Goal: Task Accomplishment & Management: Complete application form

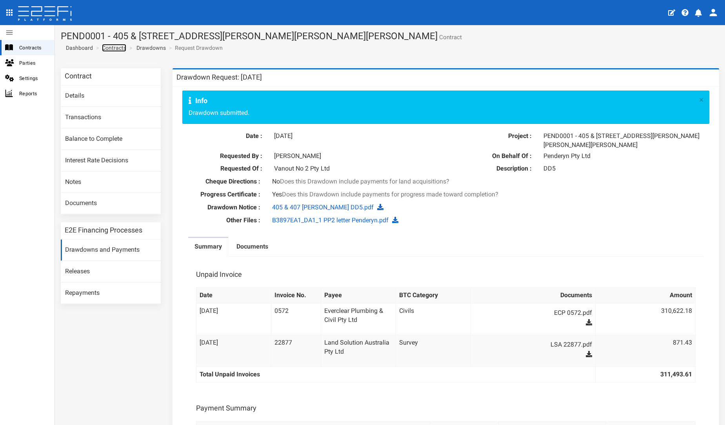
click at [112, 49] on link "Contracts" at bounding box center [114, 48] width 24 height 8
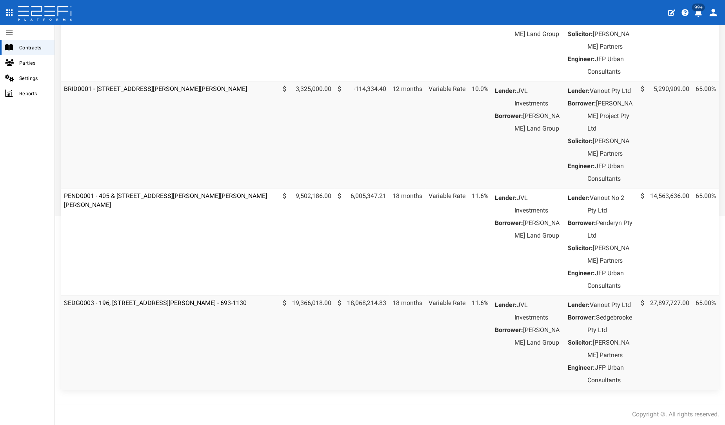
scroll to position [243, 0]
click at [159, 307] on link "SEDG0003 - 196, [STREET_ADDRESS][PERSON_NAME] - 693-1130" at bounding box center [155, 302] width 183 height 7
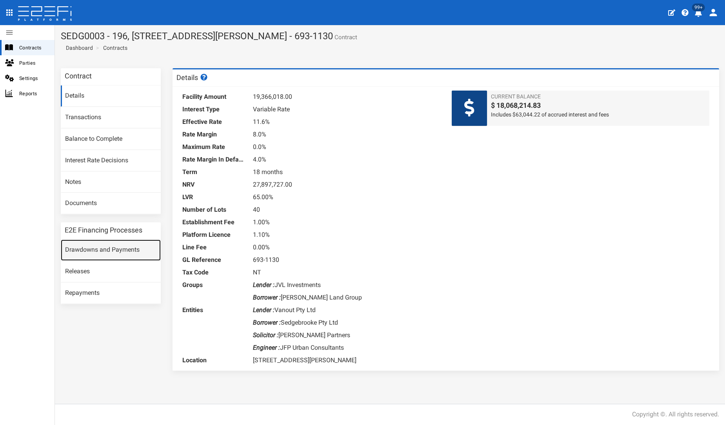
click at [98, 243] on link "Drawdowns and Payments" at bounding box center [111, 250] width 100 height 21
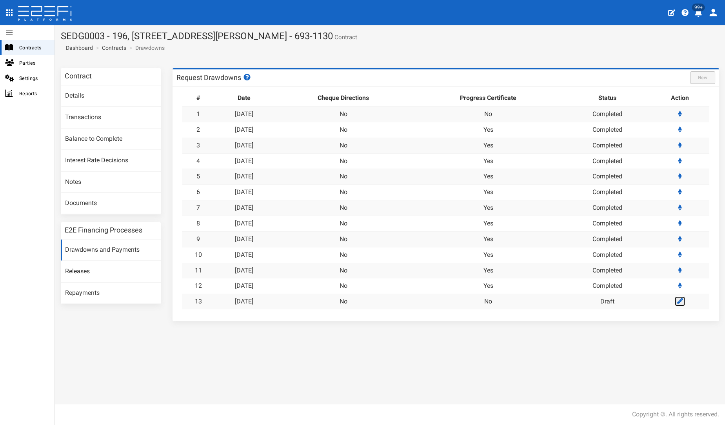
click at [680, 303] on icon at bounding box center [680, 301] width 6 height 6
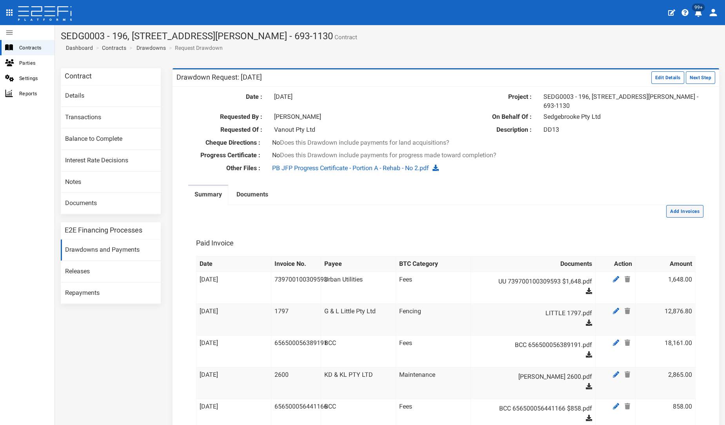
click at [668, 209] on button "Add Invoices" at bounding box center [684, 211] width 37 height 13
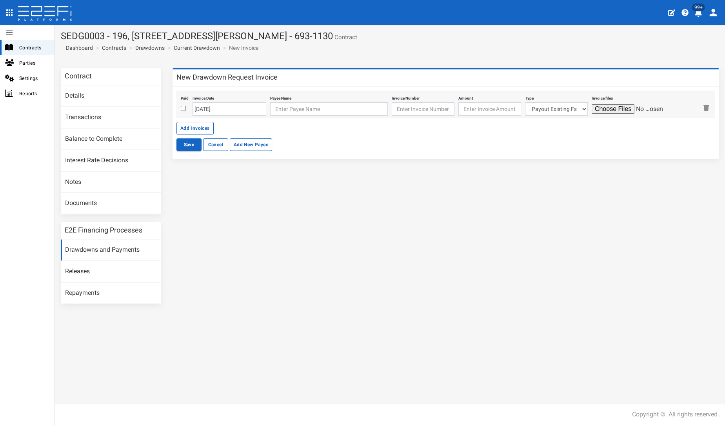
click at [455, 177] on div "Contract Details Transactions Balance to Complete Interest Rate Decisions Notes…" at bounding box center [390, 190] width 670 height 244
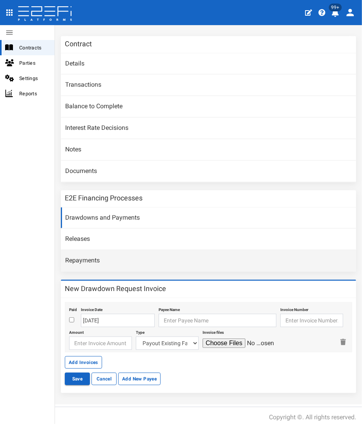
scroll to position [45, 0]
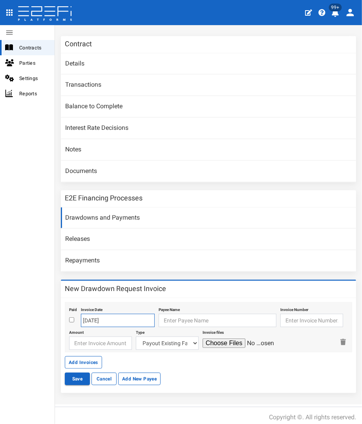
click at [110, 318] on input "[DATE]" at bounding box center [118, 320] width 74 height 13
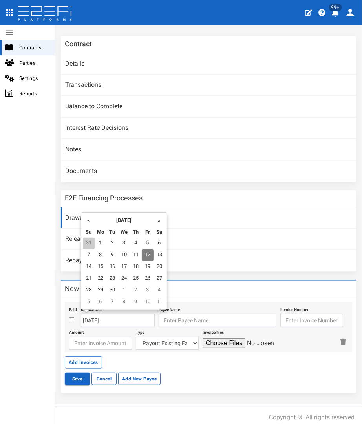
click at [89, 242] on td "31" at bounding box center [89, 244] width 12 height 12
type input "[DATE]"
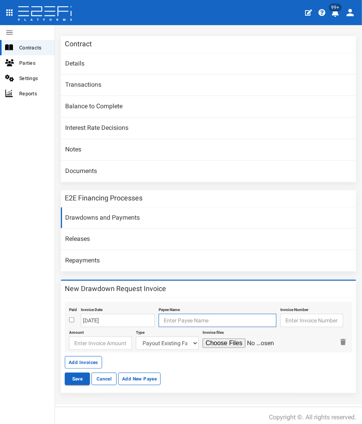
click at [177, 318] on input "text" at bounding box center [217, 320] width 118 height 13
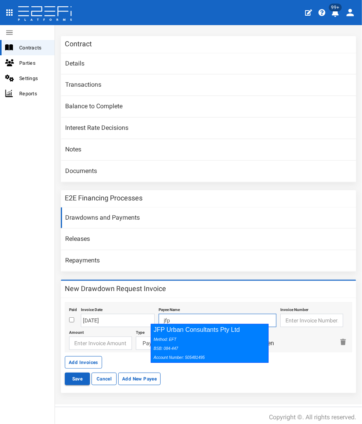
click at [178, 329] on div "JFP Urban Consultants Pty Ltd Method: EFT BSB: 084-447 Account Number: 505481495" at bounding box center [210, 343] width 118 height 39
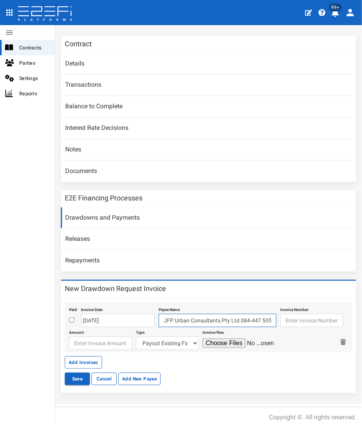
type input "JFP Urban Consultants Pty Ltd 084-447 505481495"
click at [282, 315] on input "text" at bounding box center [311, 320] width 63 height 13
type input "84302"
type input "16080"
click at [163, 336] on select "Payout Existing Facility Bcc Maintenance Uu Maintenance Civils Demolition Fenci…" at bounding box center [167, 342] width 63 height 13
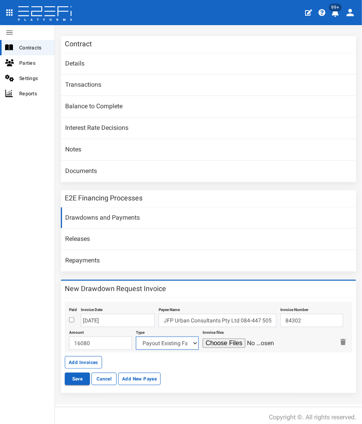
select select "Civil Engineering Fees~116~CONSULTANT/PROFESSIONAL FEES"
click at [136, 336] on select "Payout Existing Facility Bcc Maintenance Uu Maintenance Civils Demolition Fenci…" at bounding box center [167, 342] width 63 height 13
click at [223, 338] on input "file" at bounding box center [239, 342] width 75 height 9
type input "C:\fakepath\JFP 84302 - August 2025.pdf"
click at [76, 359] on button "Add Invoices" at bounding box center [83, 362] width 37 height 13
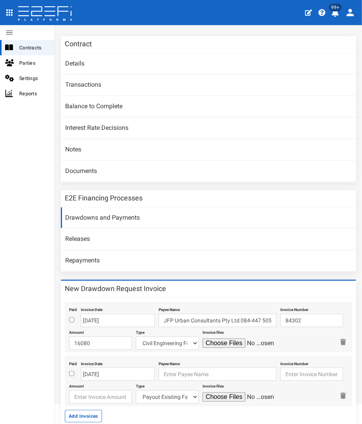
scroll to position [98, 0]
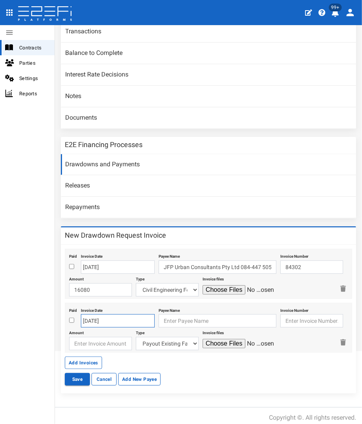
click at [98, 315] on body "404, the article you seek, can not be found Close 99+ Contracts Parties Setting…" at bounding box center [181, 212] width 362 height 424
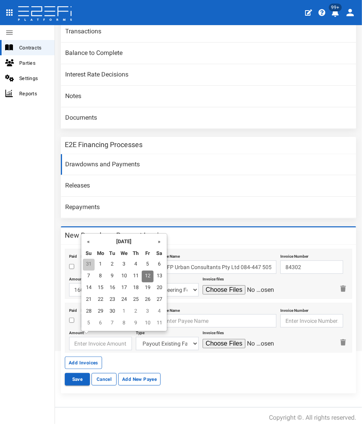
click at [88, 264] on td "31" at bounding box center [89, 265] width 12 height 12
type input "[DATE]"
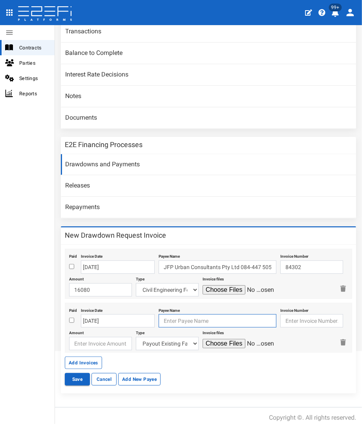
click at [206, 316] on input "text" at bounding box center [217, 320] width 118 height 13
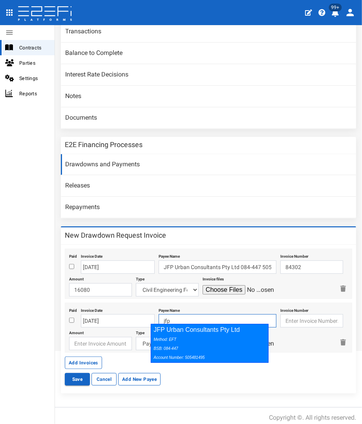
click at [202, 344] on div "Method: EFT BSB: 084-447 Account Number: 505481495" at bounding box center [207, 347] width 108 height 27
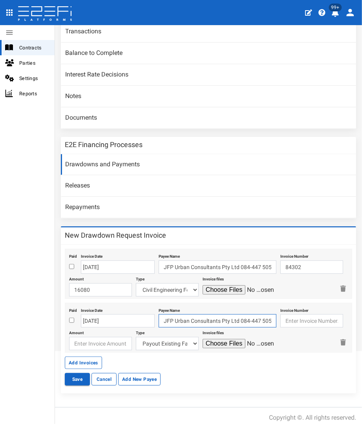
type input "JFP Urban Consultants Pty Ltd 084-447 505481495"
click at [284, 319] on input "text" at bounding box center [311, 320] width 63 height 13
type input "84413"
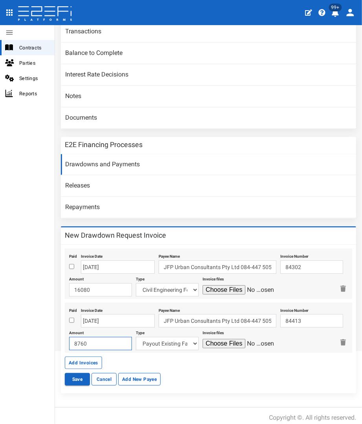
type input "8760"
click at [157, 342] on select "Payout Existing Facility Bcc Maintenance Uu Maintenance Civils Demolition Fenci…" at bounding box center [167, 343] width 63 height 13
select select "Landscape & Ecology~119~CONSULTANT/PROFESSIONAL FEES"
click at [136, 337] on select "Payout Existing Facility Bcc Maintenance Uu Maintenance Civils Demolition Fenci…" at bounding box center [167, 343] width 63 height 13
click at [202, 339] on input "file" at bounding box center [239, 343] width 75 height 9
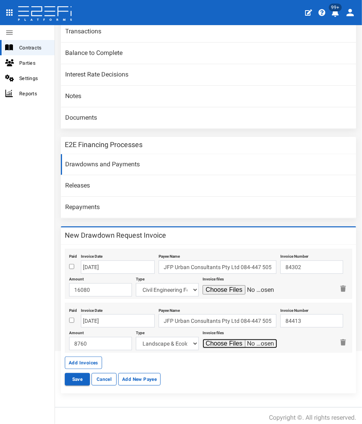
type input "C:\fakepath\JFP 84413 - August 2025.pdf"
click at [69, 379] on button "Save" at bounding box center [77, 379] width 25 height 13
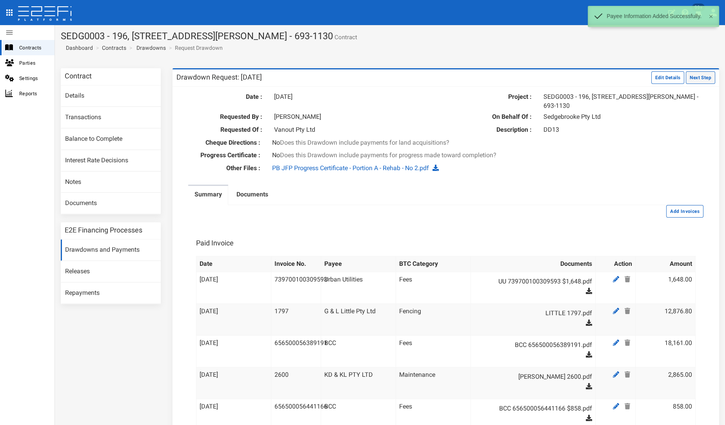
click at [361, 74] on button "Next Step" at bounding box center [700, 77] width 29 height 13
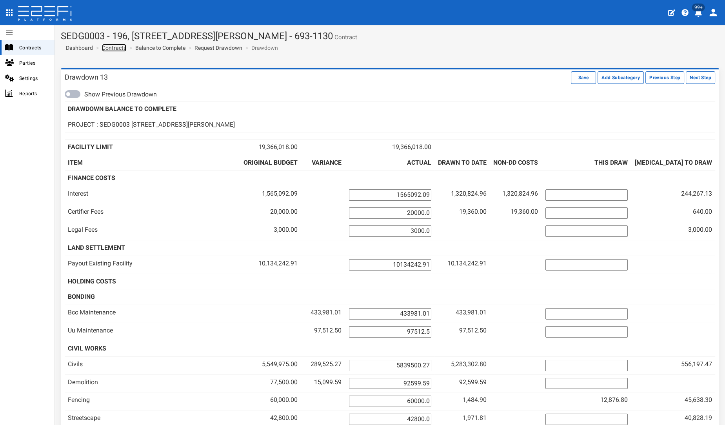
click at [117, 47] on link "Contracts" at bounding box center [114, 48] width 24 height 8
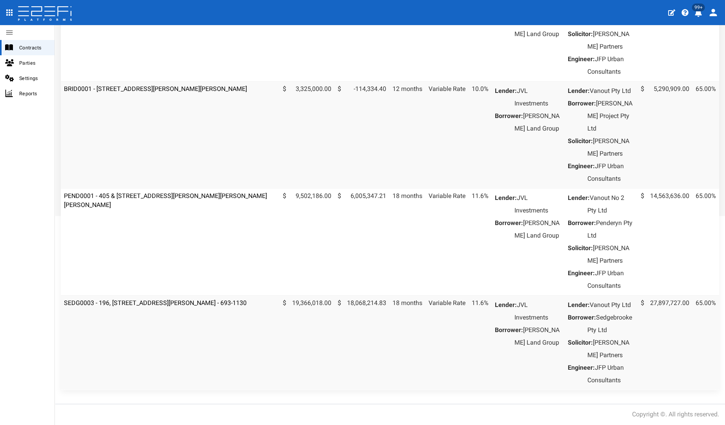
scroll to position [287, 0]
click at [171, 193] on link "PEND0001 - 405 & 407 Beckett Road, Bridgeman Downs - 693-1170" at bounding box center [165, 200] width 203 height 16
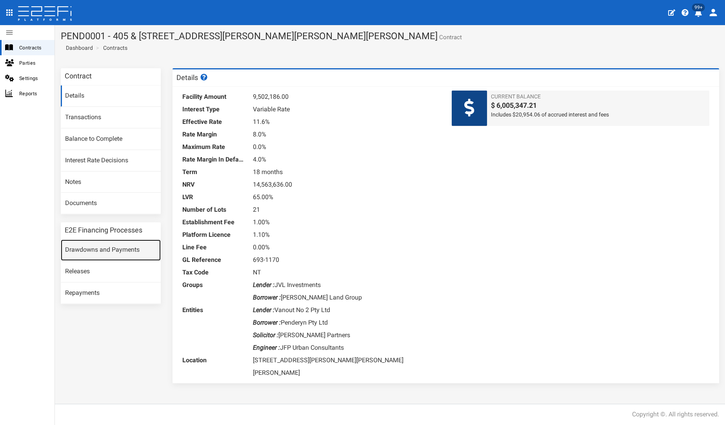
click at [122, 241] on link "Drawdowns and Payments" at bounding box center [111, 250] width 100 height 21
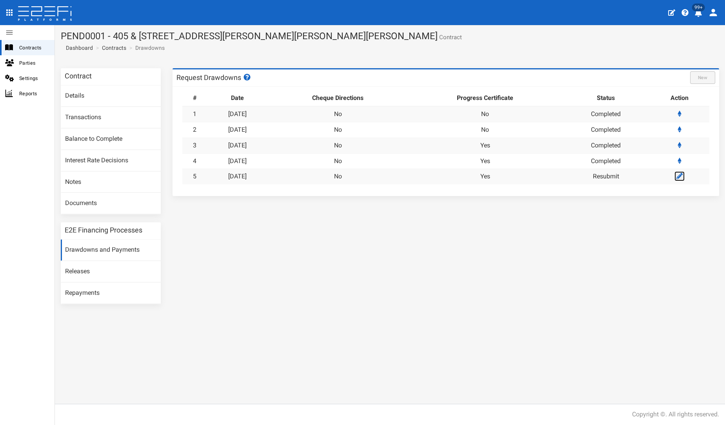
click at [680, 174] on icon at bounding box center [679, 176] width 6 height 6
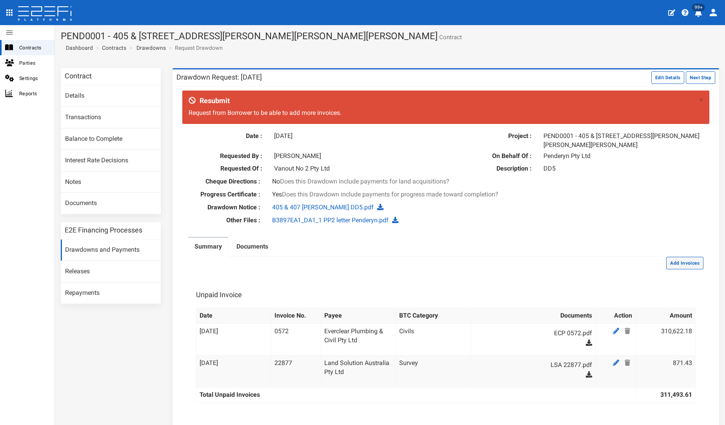
click at [669, 262] on button "Add Invoices" at bounding box center [684, 263] width 37 height 13
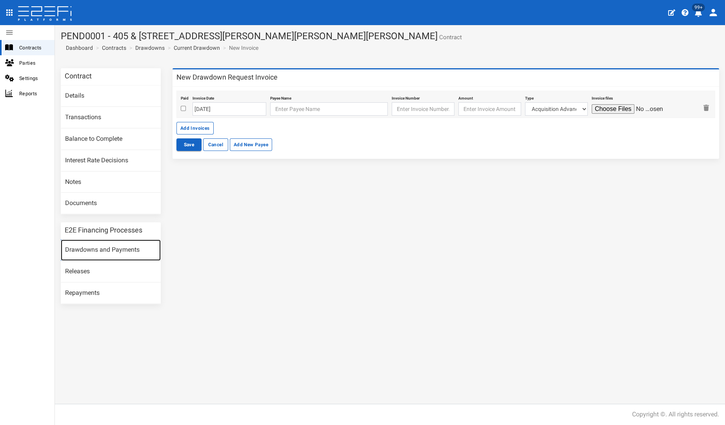
click at [135, 248] on link "Drawdowns and Payments" at bounding box center [111, 250] width 100 height 21
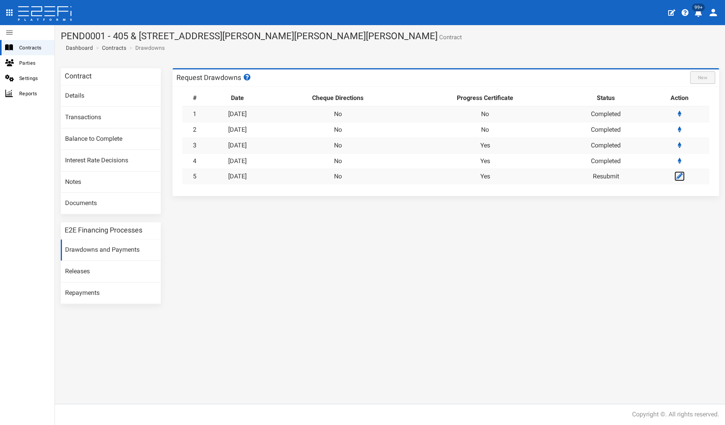
click at [681, 175] on icon at bounding box center [679, 176] width 6 height 6
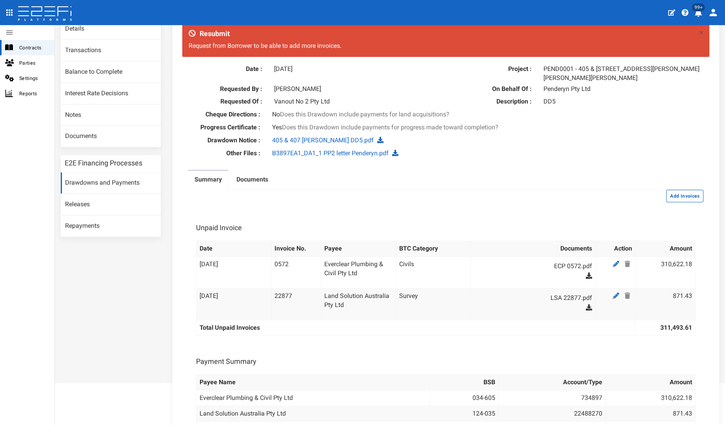
scroll to position [26, 0]
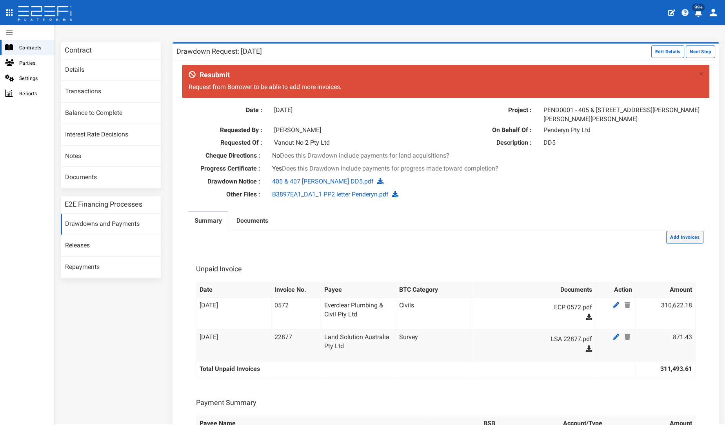
click at [681, 234] on button "Add Invoices" at bounding box center [684, 237] width 37 height 13
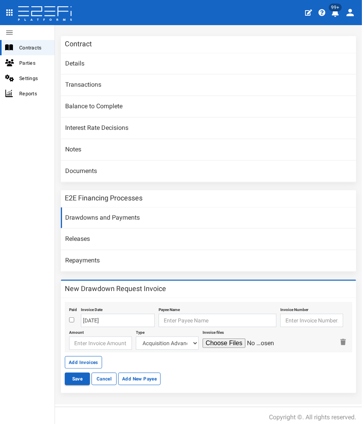
scroll to position [45, 0]
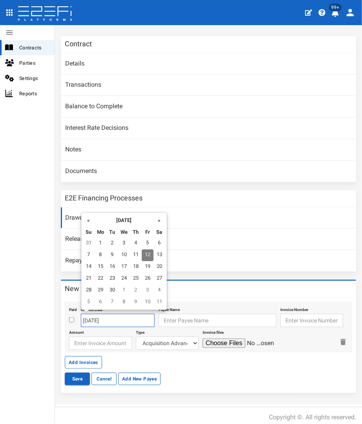
click at [105, 318] on input "[DATE]" at bounding box center [118, 320] width 74 height 13
click at [89, 242] on td "31" at bounding box center [89, 244] width 12 height 12
type input "[DATE]"
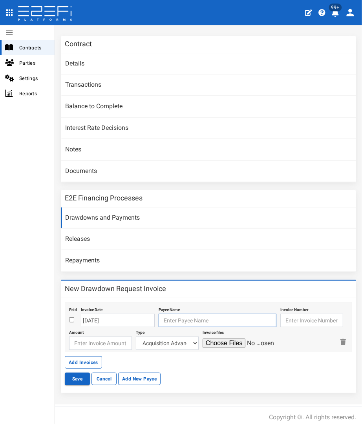
click at [190, 317] on input "text" at bounding box center [217, 320] width 118 height 13
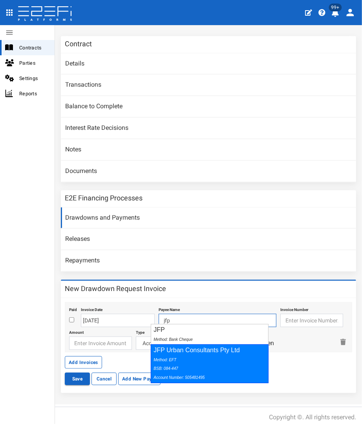
click at [184, 352] on div "JFP Urban Consultants Pty Ltd Method: EFT BSB: 084-447 Account Number: 505481495" at bounding box center [210, 363] width 118 height 39
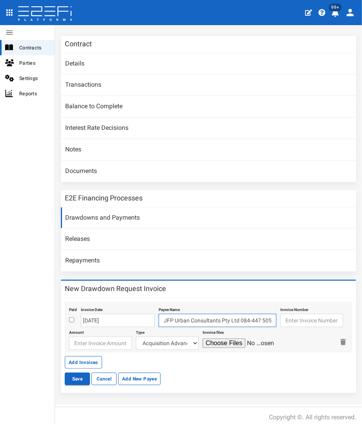
type input "JFP Urban Consultants Pty Ltd 084-447 505481495"
click at [310, 315] on input "text" at bounding box center [311, 320] width 63 height 13
type input "84303"
type input "7500"
click at [187, 340] on select "Acquisition Advance Transfer Fees Buying Commission Registration of Mortgage [P…" at bounding box center [167, 342] width 63 height 13
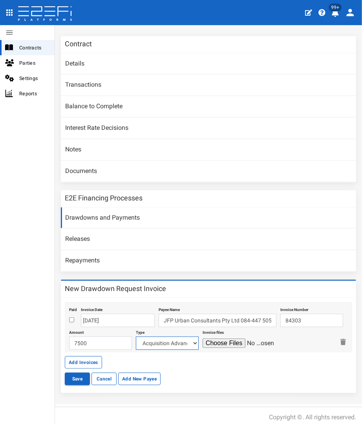
select select "Engineer~116~CONSULTANT/PROFESSIONAL FEES"
click at [136, 336] on select "Acquisition Advance Transfer Fees Buying Commission Registration of Mortgage [P…" at bounding box center [167, 342] width 63 height 13
click at [210, 338] on input "file" at bounding box center [239, 342] width 75 height 9
type input "C:\fakepath\JFP 84303 - [DATE].pdf"
click at [79, 377] on button "Save" at bounding box center [77, 379] width 25 height 13
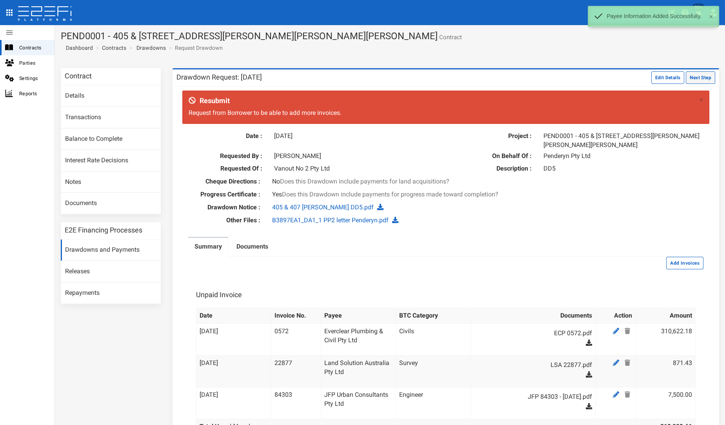
click at [361, 80] on button "Next Step" at bounding box center [700, 77] width 29 height 13
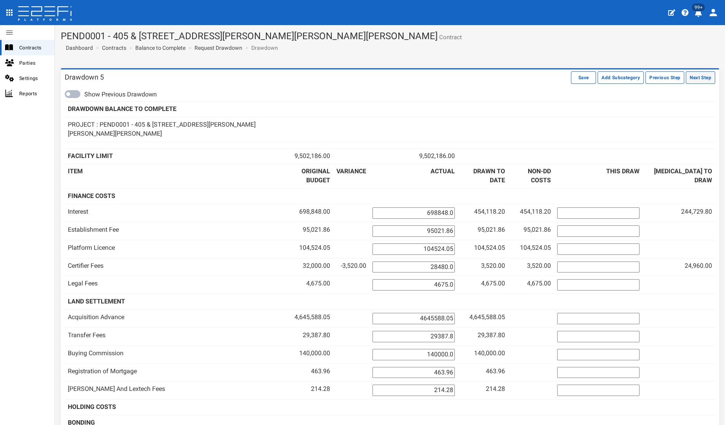
click at [694, 74] on button "Next Step" at bounding box center [700, 77] width 29 height 13
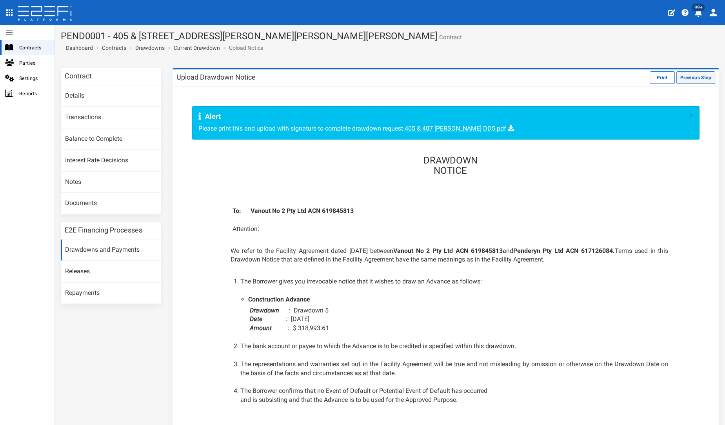
click at [681, 77] on button "Previous Step" at bounding box center [695, 77] width 39 height 13
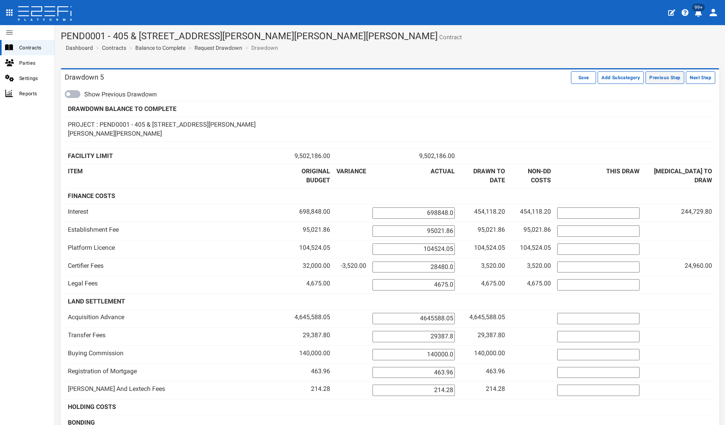
click at [652, 77] on button "Previous Step" at bounding box center [664, 77] width 39 height 13
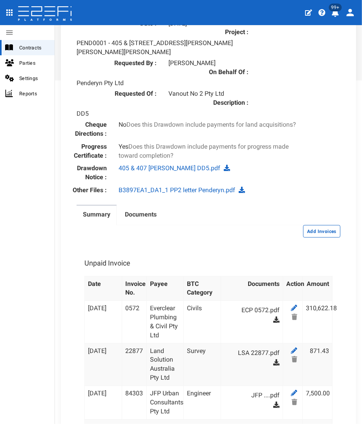
scroll to position [420, 0]
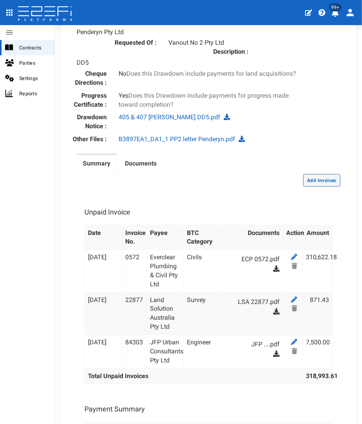
click at [316, 175] on button "Add Invoices" at bounding box center [321, 180] width 37 height 13
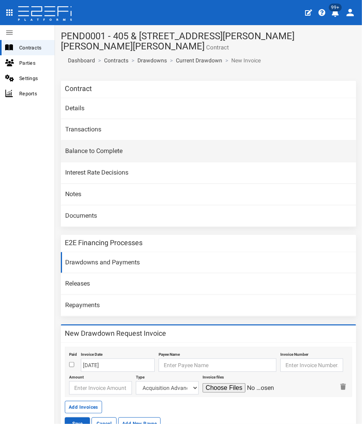
scroll to position [45, 0]
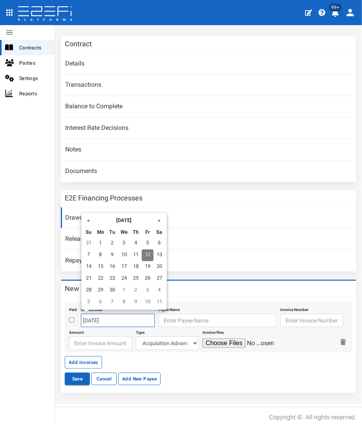
click at [141, 316] on input "12-09-2025" at bounding box center [118, 320] width 74 height 13
click at [86, 243] on td "31" at bounding box center [89, 244] width 12 height 12
type input "31-08-2025"
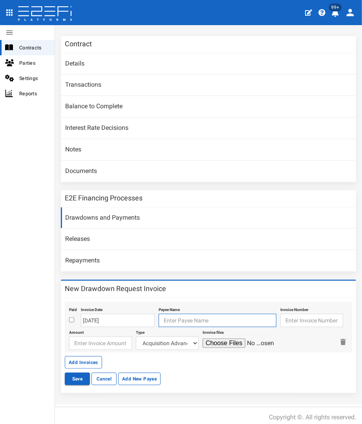
click at [187, 316] on input "text" at bounding box center [217, 320] width 118 height 13
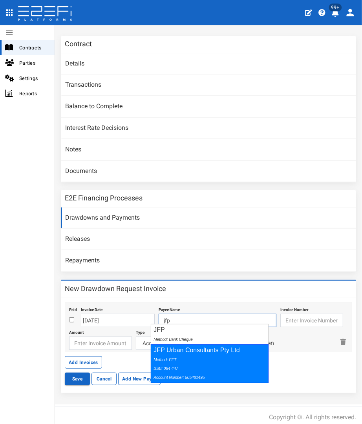
click at [180, 352] on div "JFP Urban Consultants Pty Ltd Method: EFT BSB: 084-447 Account Number: 505481495" at bounding box center [210, 363] width 118 height 39
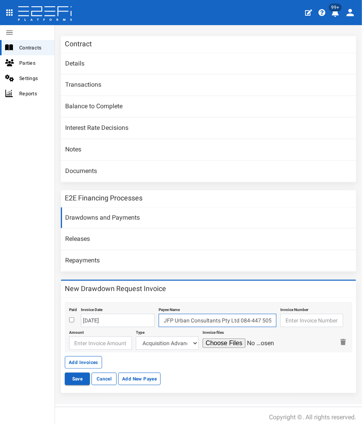
type input "JFP Urban Consultants Pty Ltd 084-447 505481495"
click at [316, 314] on input "text" at bounding box center [311, 320] width 63 height 13
type input "84416"
type input "2130"
select select "Landscape~101~MISCELLANEOUS WORKS"
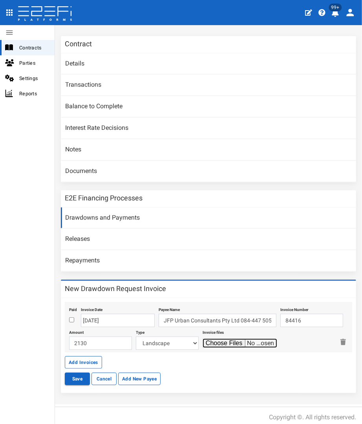
click at [202, 338] on input "file" at bounding box center [239, 342] width 75 height 9
type input "C:\fakepath\JFP 84416 - August 2025.pdf"
click at [161, 345] on select "Acquisition Advance Transfer Fees Buying Commission Registration of Mortgage Pe…" at bounding box center [167, 342] width 63 height 13
click at [136, 336] on select "Acquisition Advance Transfer Fees Buying Commission Registration of Mortgage Pe…" at bounding box center [167, 342] width 63 height 13
click at [165, 341] on select "Acquisition Advance Transfer Fees Buying Commission Registration of Mortgage Pe…" at bounding box center [167, 342] width 63 height 13
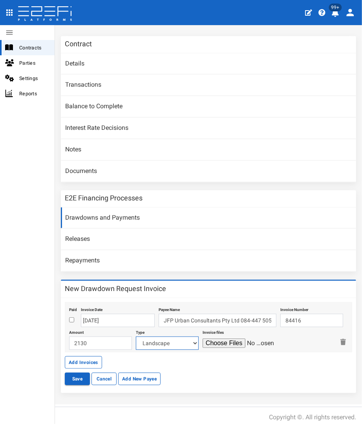
select select "Landscape & Ecology~119~CONSULTANT/PROFESSIONAL FEES"
click at [136, 336] on select "Acquisition Advance Transfer Fees Buying Commission Registration of Mortgage Pe…" at bounding box center [167, 342] width 63 height 13
click at [72, 375] on button "Save" at bounding box center [77, 379] width 25 height 13
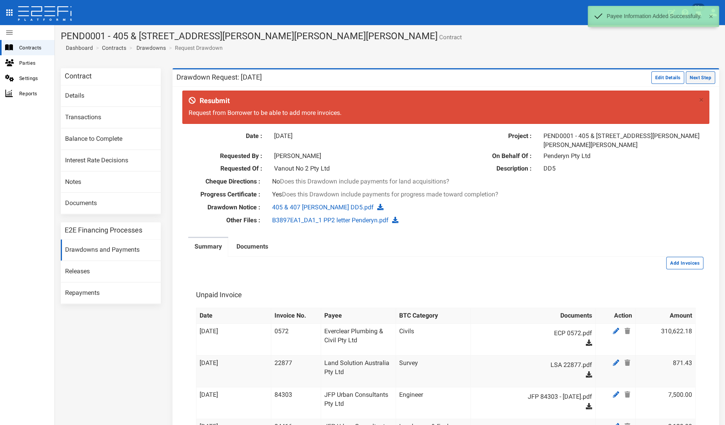
click at [361, 75] on button "Next Step" at bounding box center [700, 77] width 29 height 13
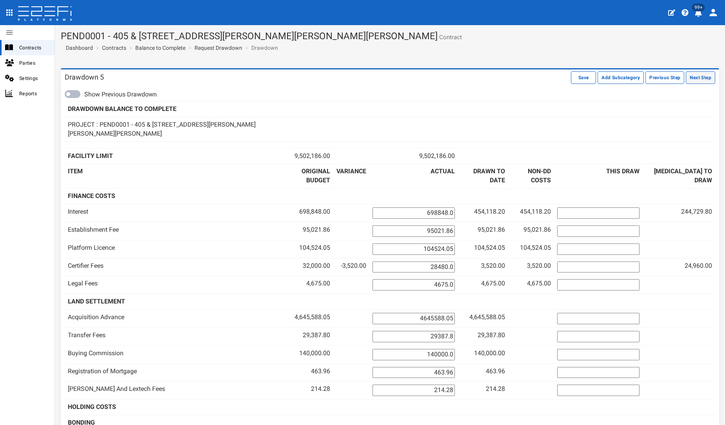
drag, startPoint x: 0, startPoint y: 0, endPoint x: 689, endPoint y: 75, distance: 693.0
click at [689, 75] on button "Next Step" at bounding box center [700, 77] width 29 height 13
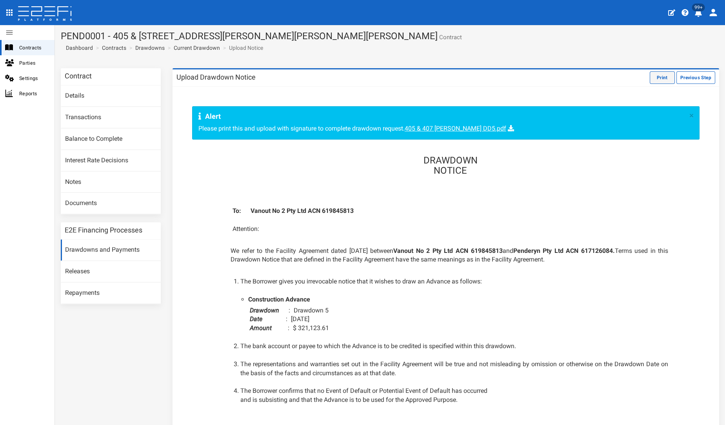
click at [650, 80] on button "Print" at bounding box center [662, 77] width 25 height 13
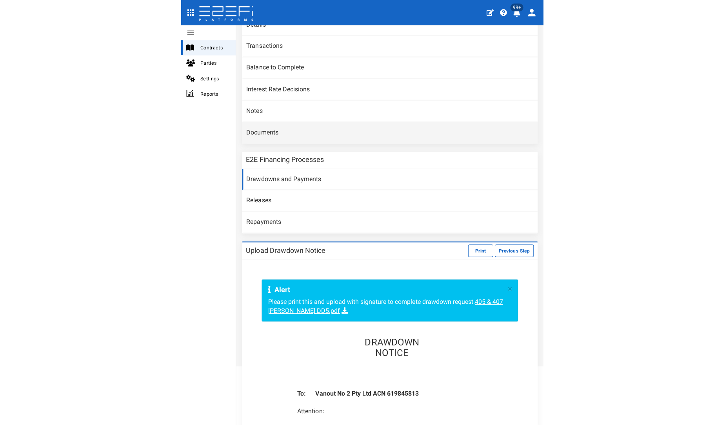
scroll to position [84, 0]
